Goal: Information Seeking & Learning: Learn about a topic

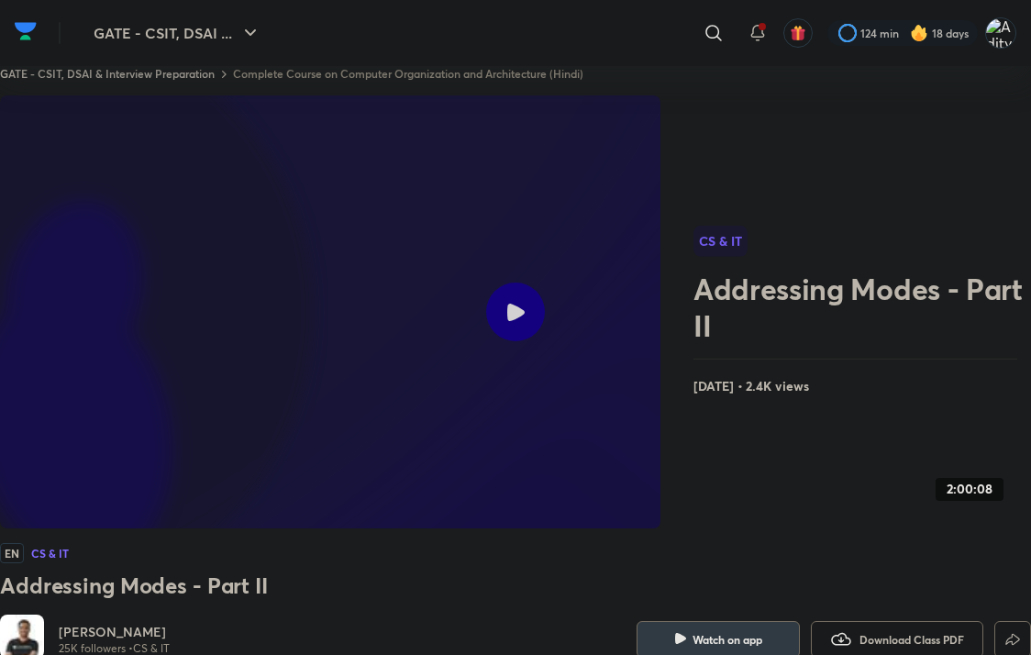
scroll to position [21, 0]
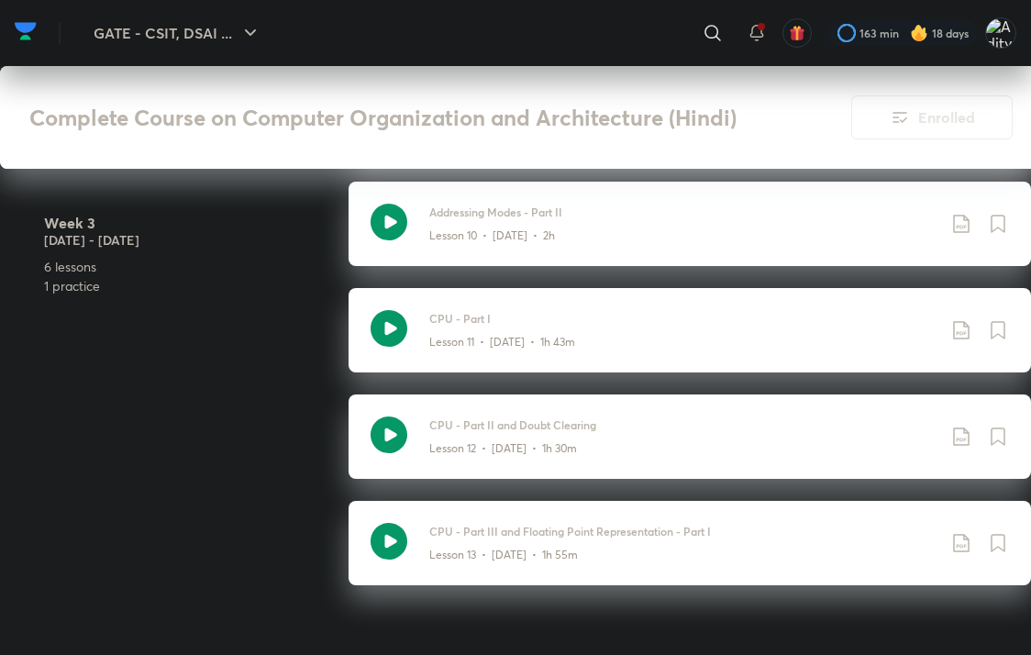
scroll to position [2041, 0]
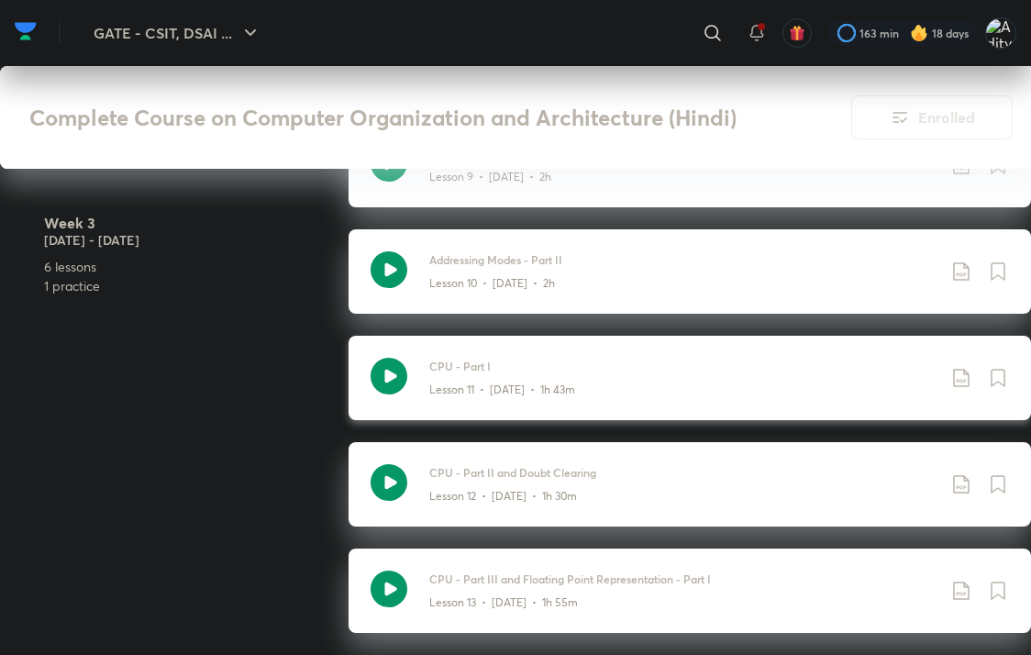
click at [442, 382] on p "Lesson 11 • [DATE] • 1h 43m" at bounding box center [502, 390] width 146 height 17
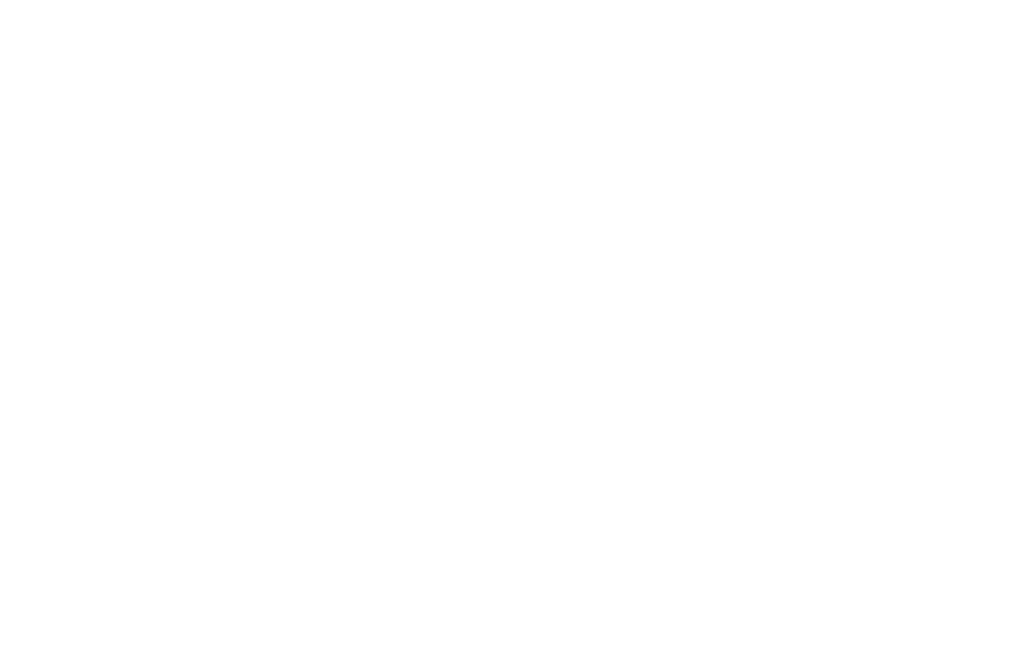
scroll to position [3171, 0]
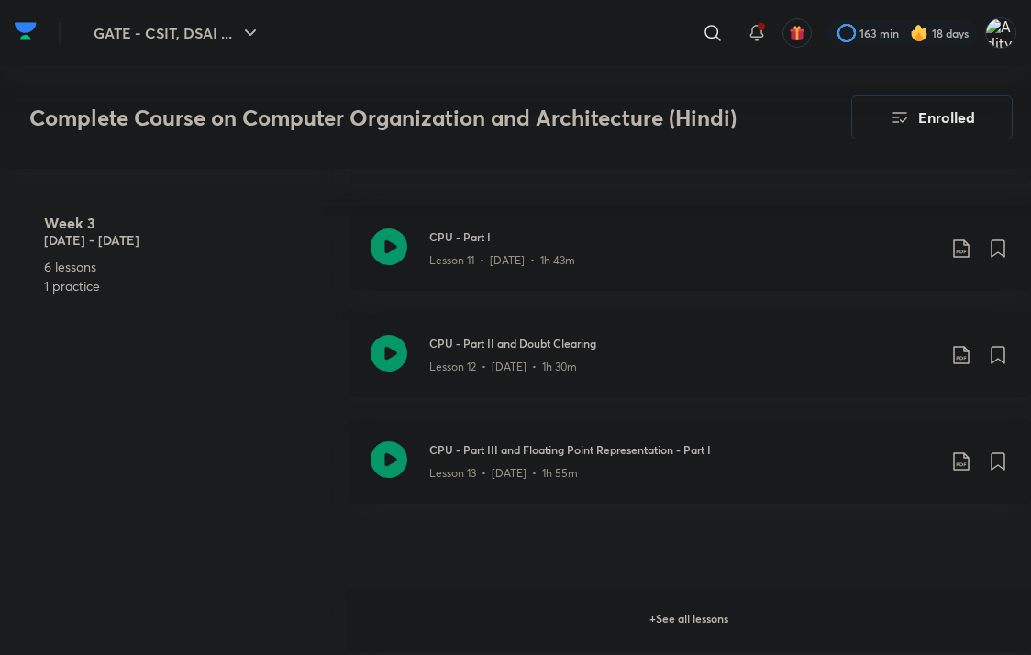
scroll to position [2294, 0]
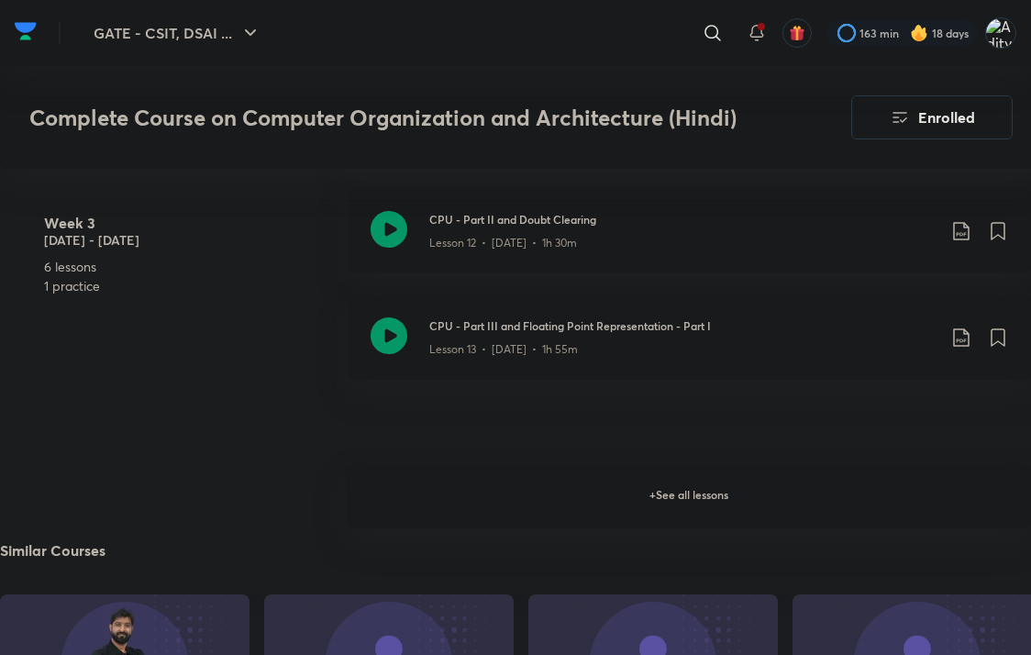
click at [613, 508] on h6 "+ See all lessons" at bounding box center [688, 496] width 685 height 64
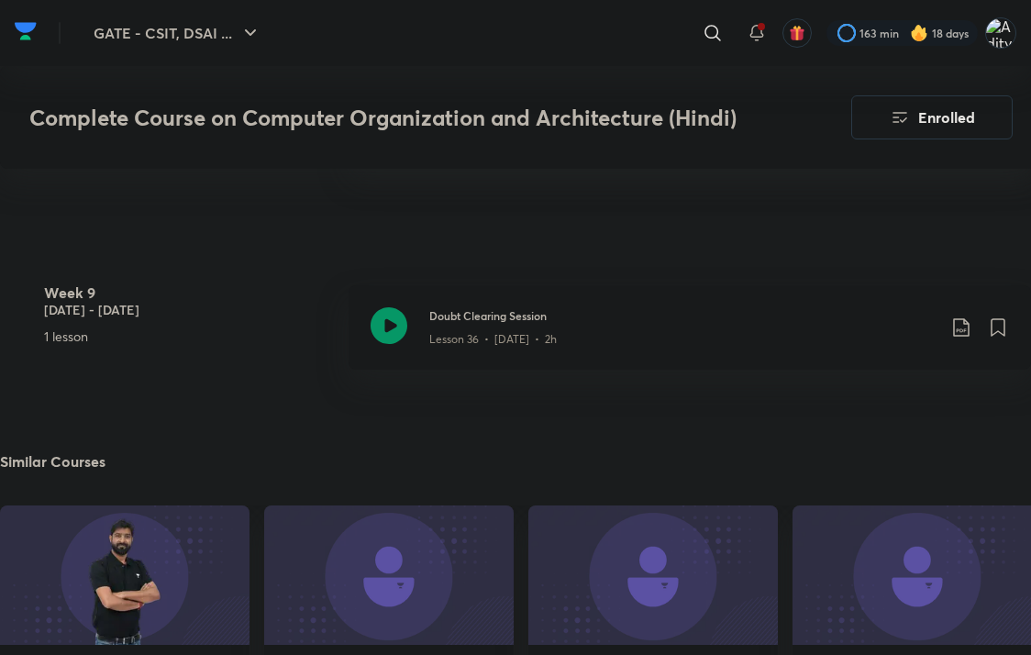
scroll to position [5414, 0]
click at [714, 23] on icon at bounding box center [713, 33] width 22 height 22
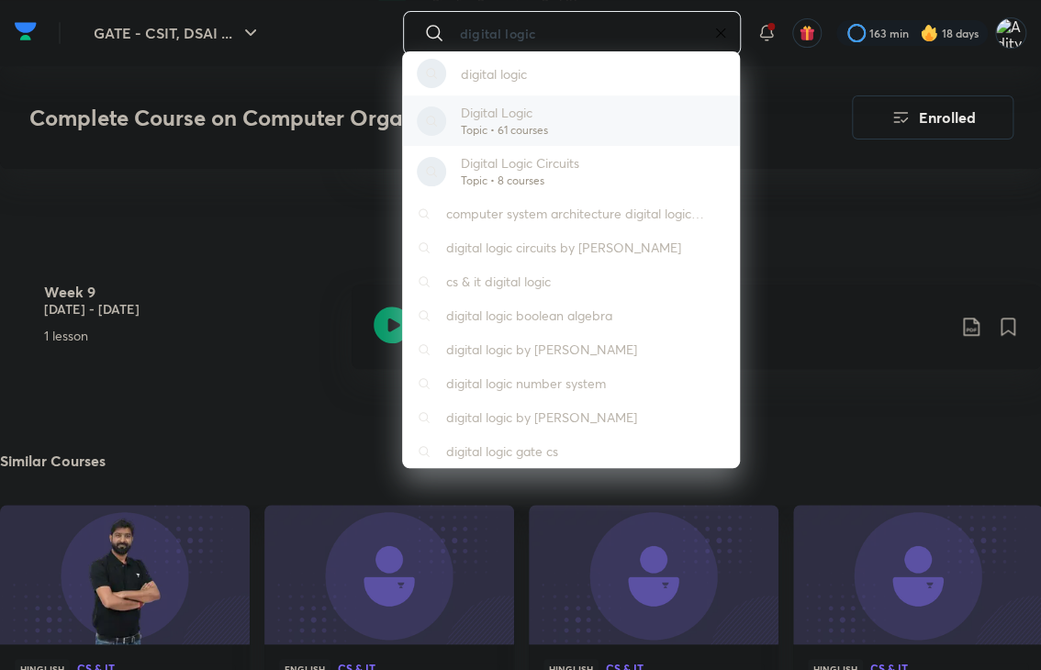
type input "digital logic"
click at [554, 140] on div "Digital Logic Topic • 61 courses" at bounding box center [571, 120] width 338 height 50
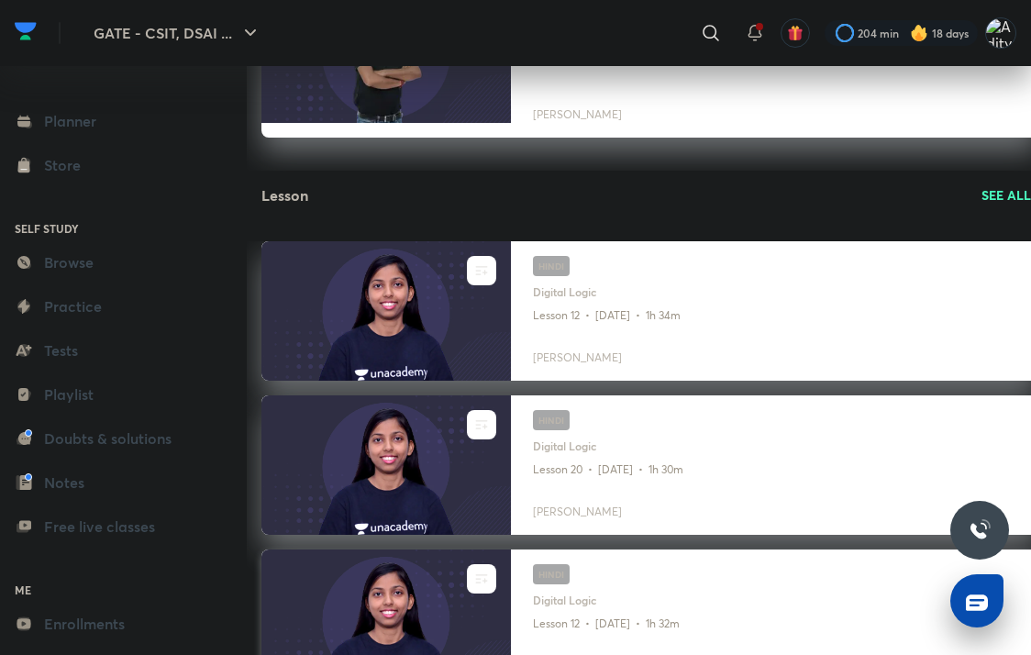
scroll to position [459, 0]
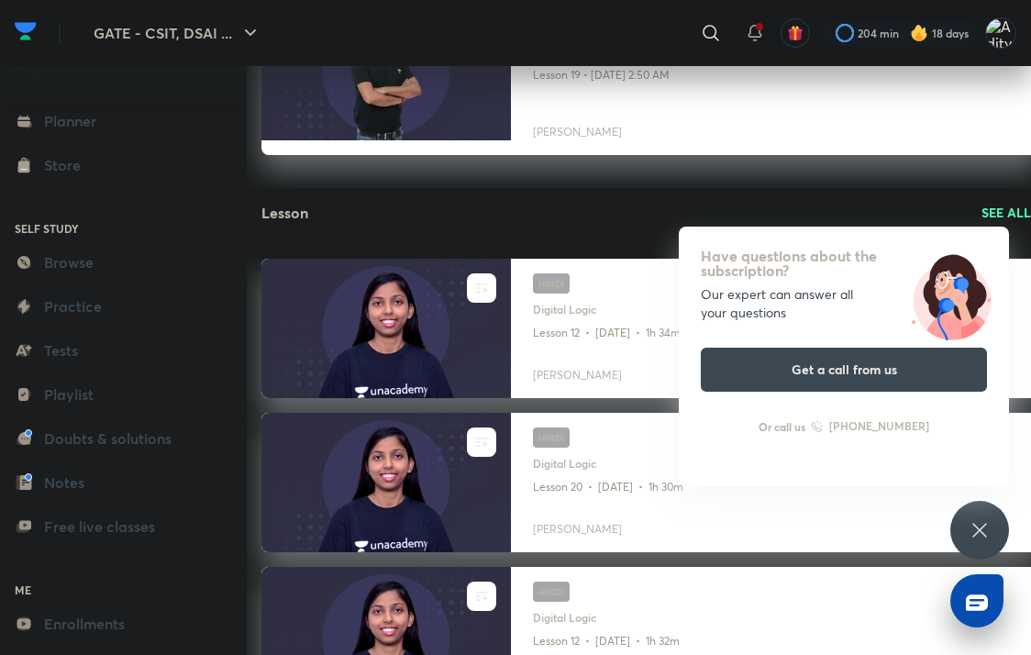
click at [968, 532] on div "Have questions about the subscription? Our expert can answer all your questions…" at bounding box center [980, 530] width 59 height 59
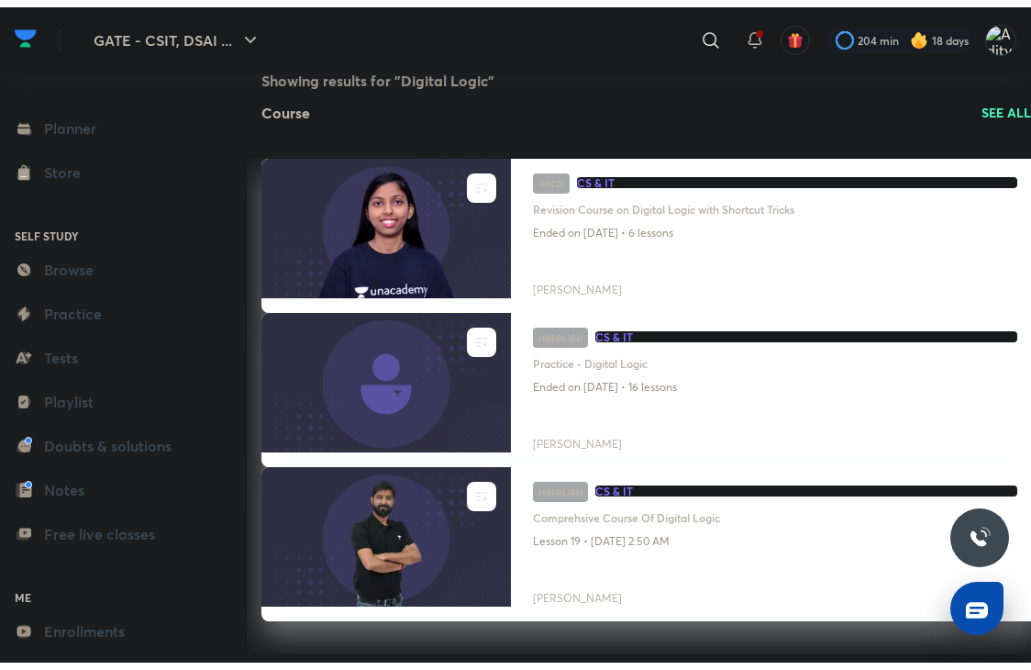
scroll to position [0, 0]
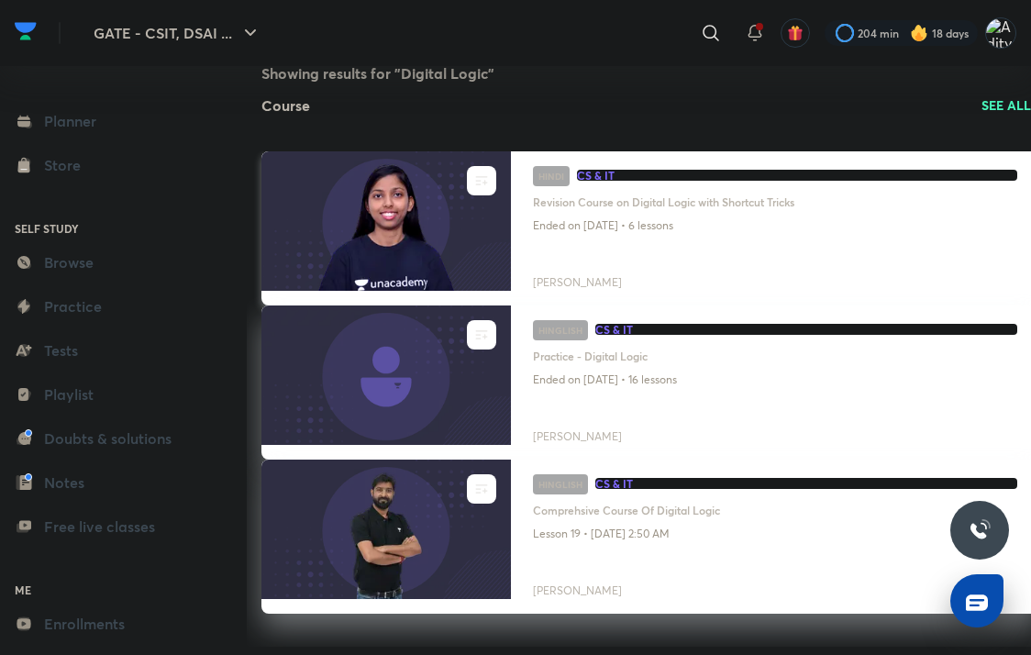
click at [565, 280] on h4 "Sweta Kumari" at bounding box center [775, 279] width 484 height 24
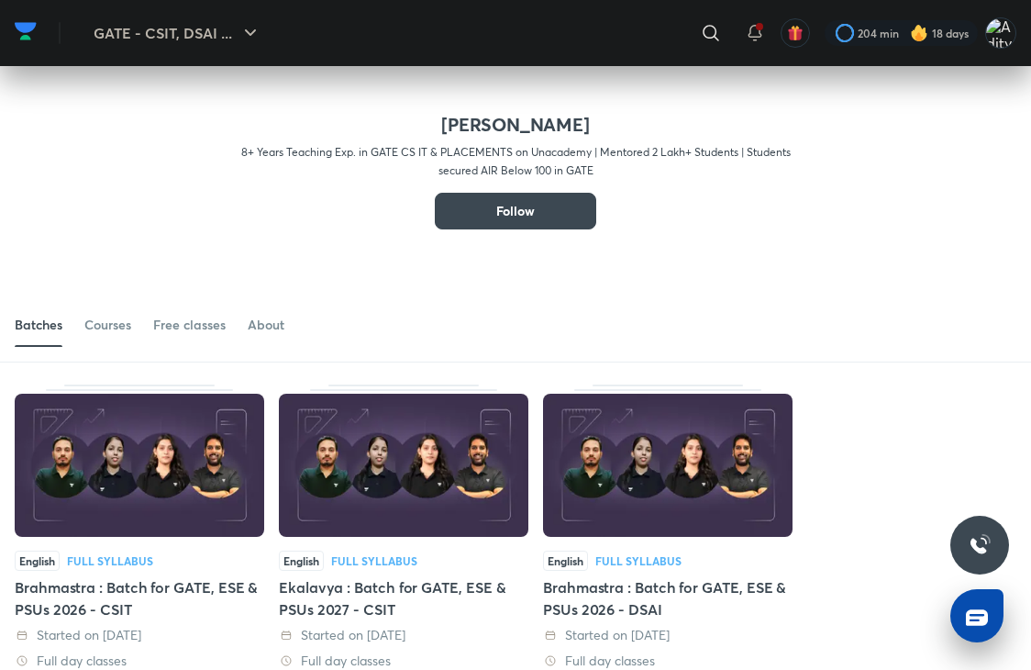
scroll to position [147, 0]
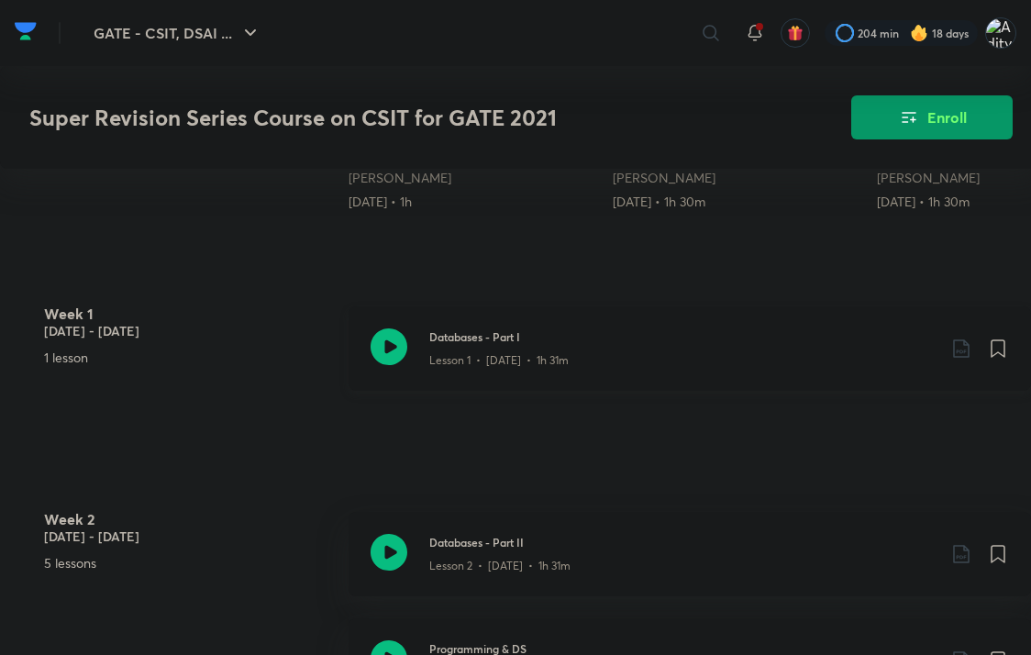
drag, startPoint x: 0, startPoint y: 0, endPoint x: 552, endPoint y: 357, distance: 657.7
click at [552, 357] on p "Lesson 1 • Jan 10 • 1h 31m" at bounding box center [498, 360] width 139 height 17
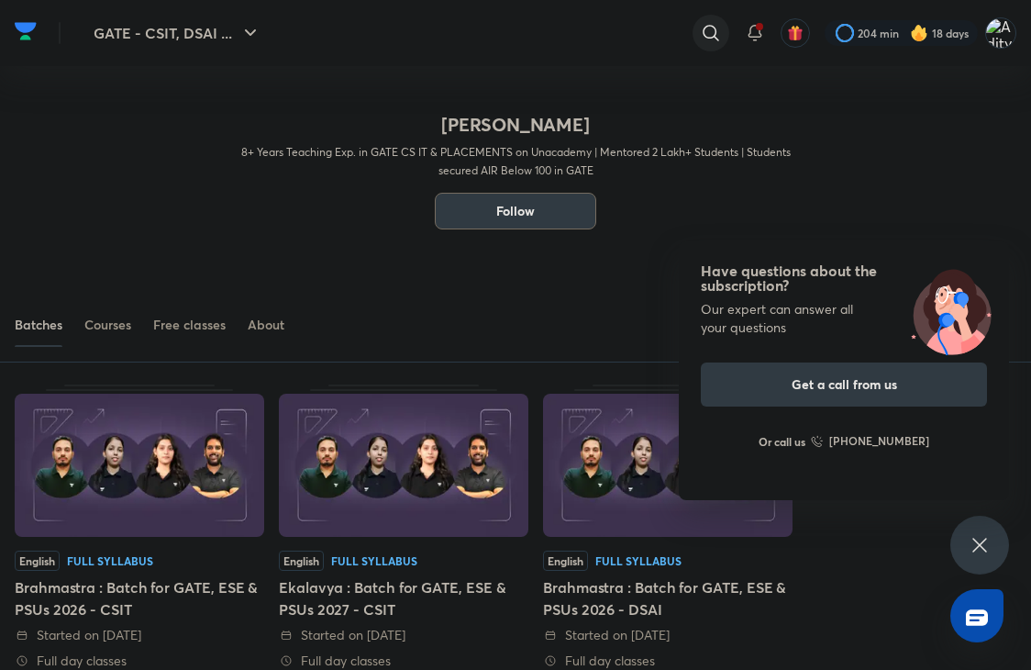
click at [708, 31] on icon at bounding box center [711, 33] width 22 height 22
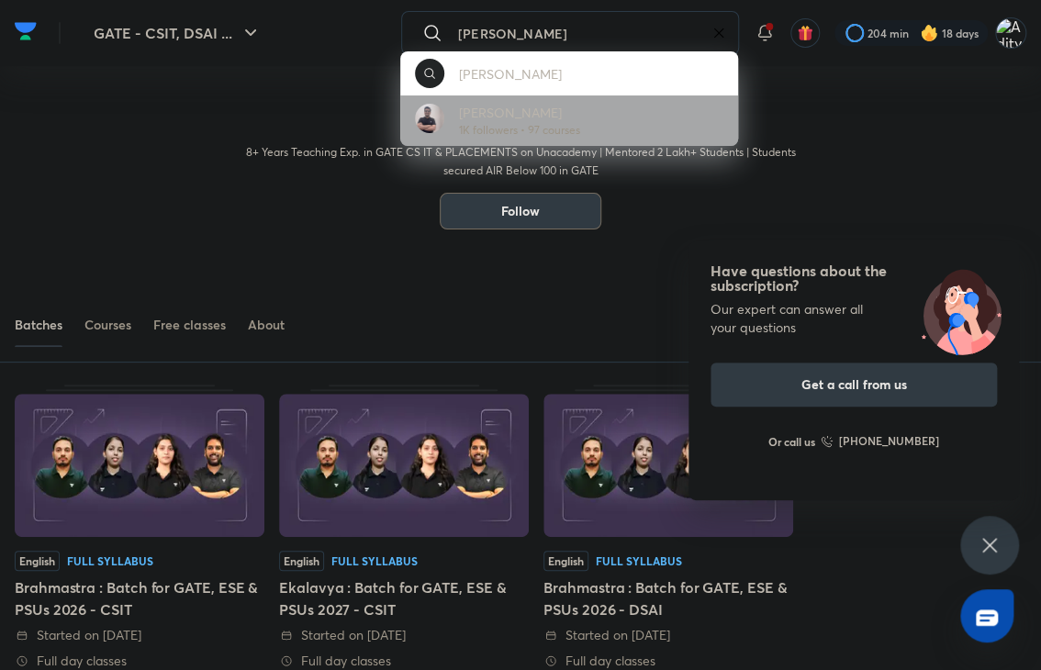
type input "[PERSON_NAME]"
click at [557, 109] on p "[PERSON_NAME]" at bounding box center [519, 112] width 121 height 19
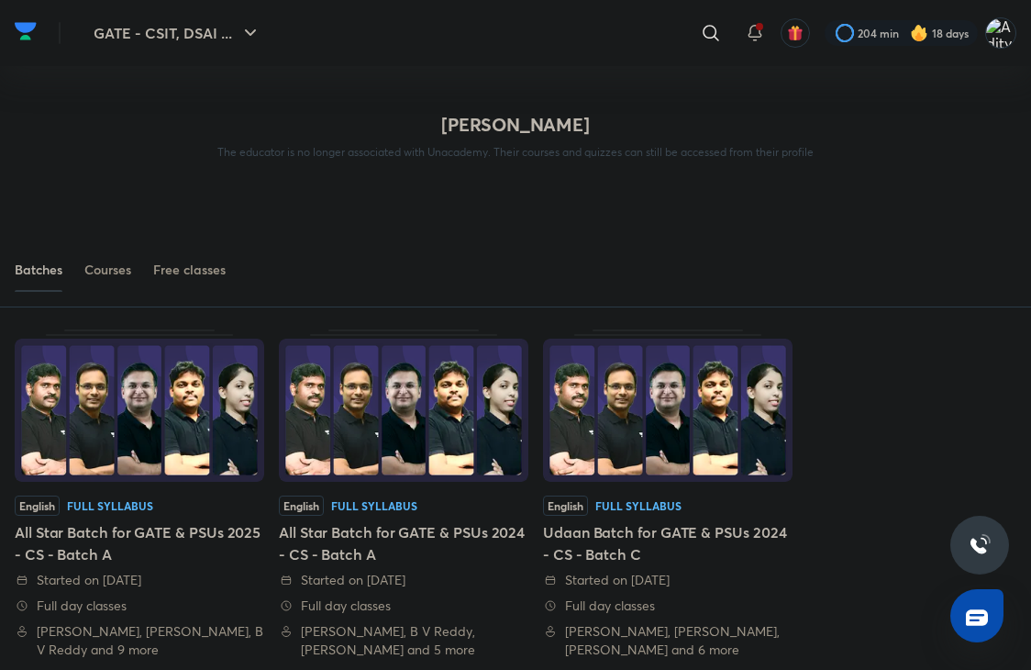
scroll to position [110, 0]
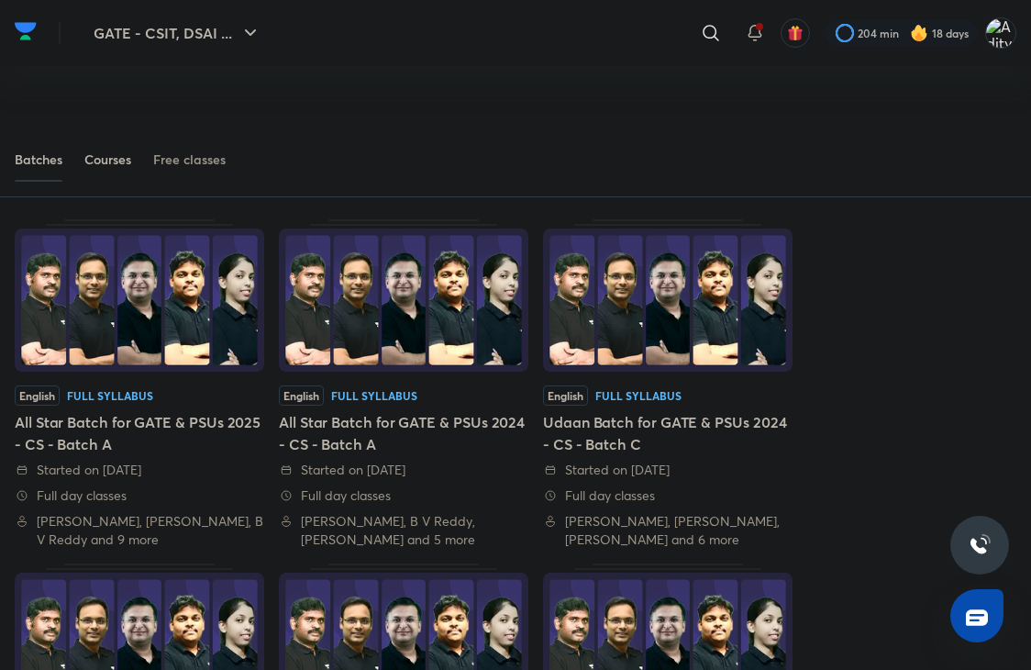
click at [92, 161] on div "Courses" at bounding box center [107, 159] width 47 height 18
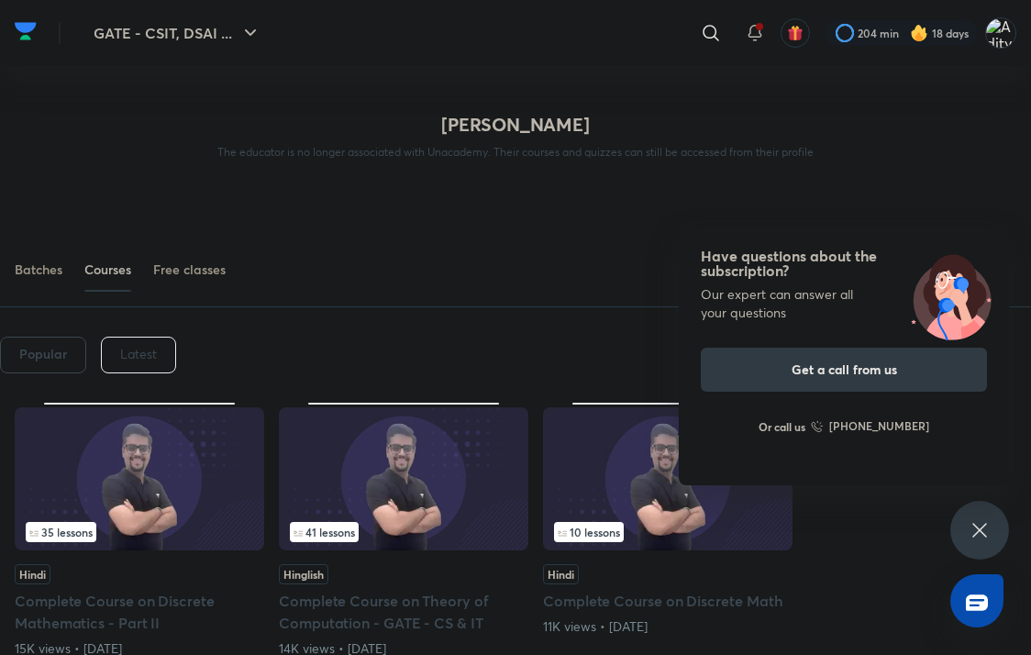
click at [537, 219] on div "Batches Courses Free classes" at bounding box center [515, 240] width 1031 height 133
click at [984, 533] on icon at bounding box center [980, 530] width 14 height 14
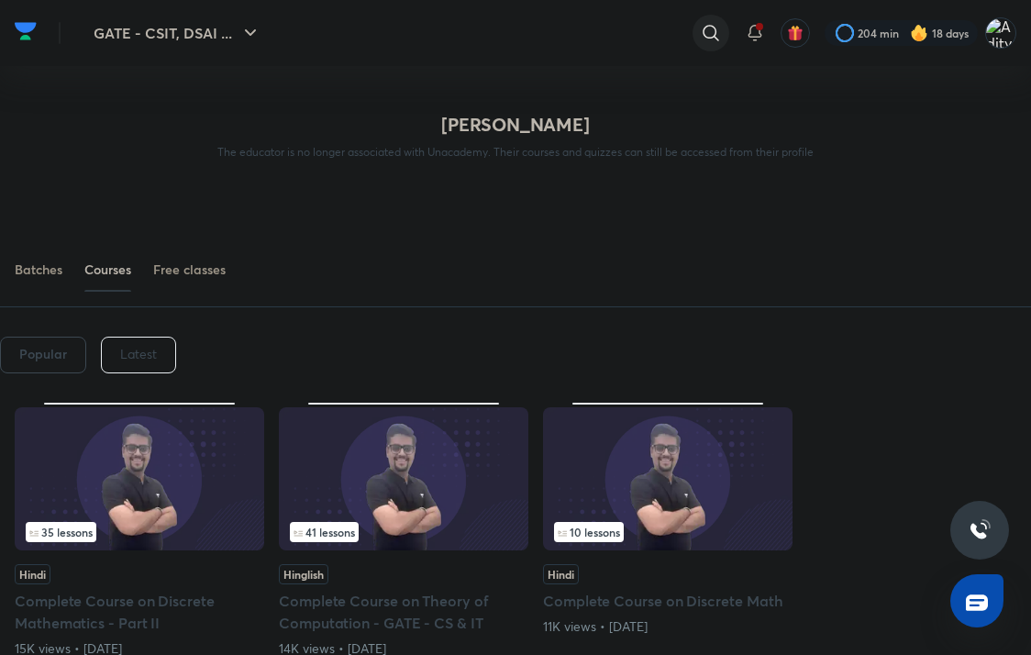
click at [712, 38] on icon at bounding box center [711, 33] width 22 height 22
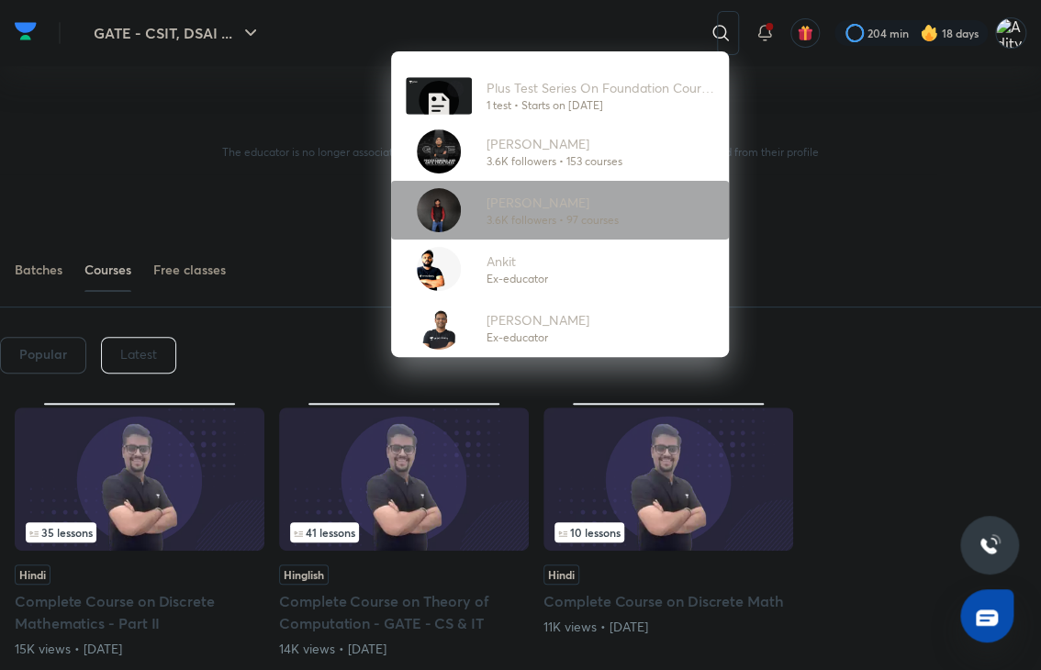
click at [565, 214] on p "3.6K followers • 97 courses" at bounding box center [552, 220] width 132 height 17
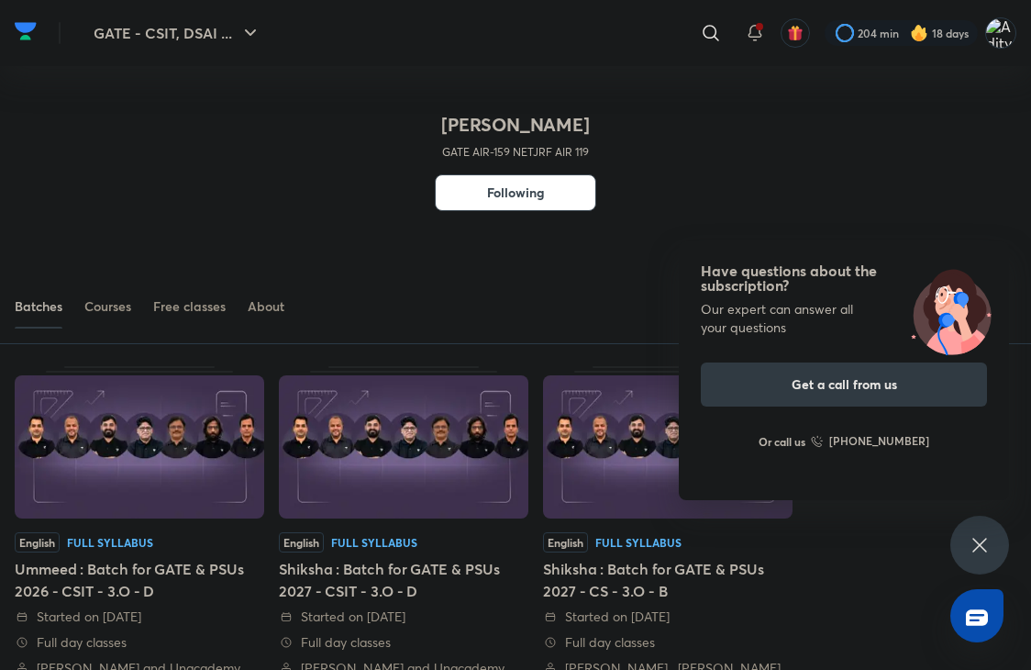
click at [973, 540] on icon at bounding box center [980, 545] width 22 height 22
